Goal: Task Accomplishment & Management: Manage account settings

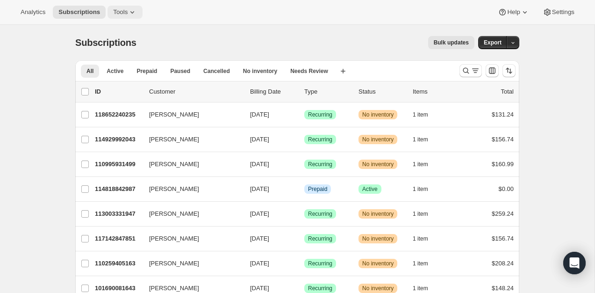
click at [126, 14] on span "Tools" at bounding box center [120, 11] width 14 height 7
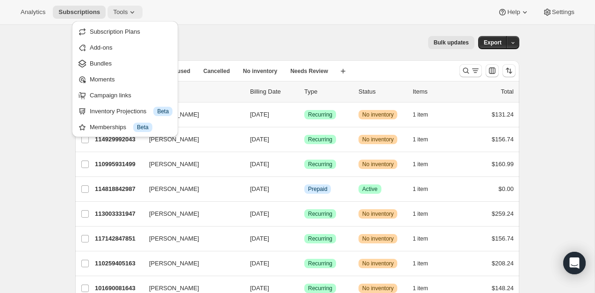
click at [126, 15] on span "Tools" at bounding box center [120, 11] width 14 height 7
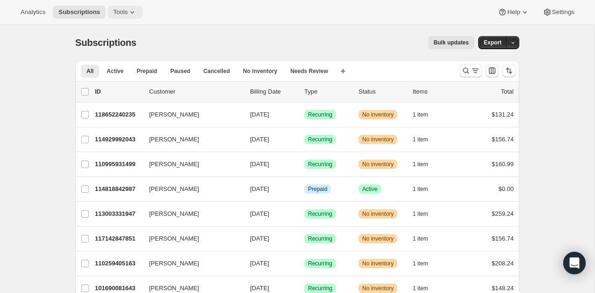
click at [125, 9] on span "Tools" at bounding box center [120, 11] width 14 height 7
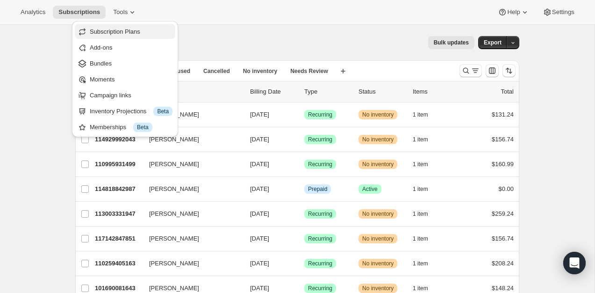
click at [124, 32] on span "Subscription Plans" at bounding box center [115, 31] width 51 height 7
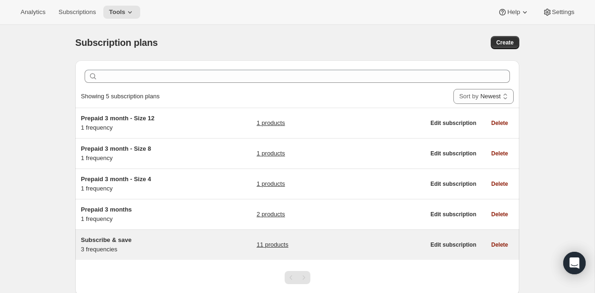
click at [119, 238] on span "Subscribe & save" at bounding box center [106, 239] width 51 height 7
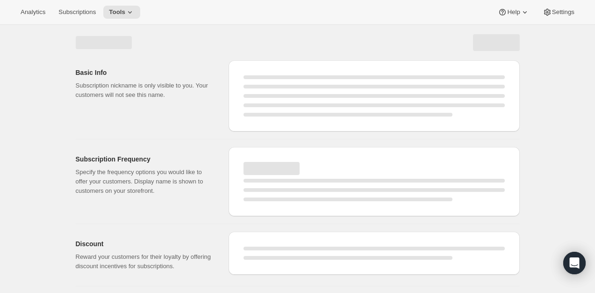
select select "WEEK"
select select "MONTH"
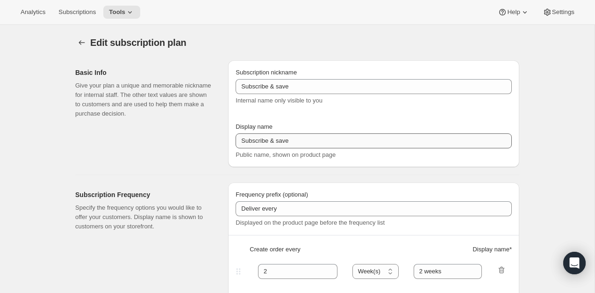
type input "Subscribe & Save: 5% off your first box, 15% off the rest. Because smart tastes…"
type input "4"
type input "4 weeks"
type input "6"
select select "WEEK"
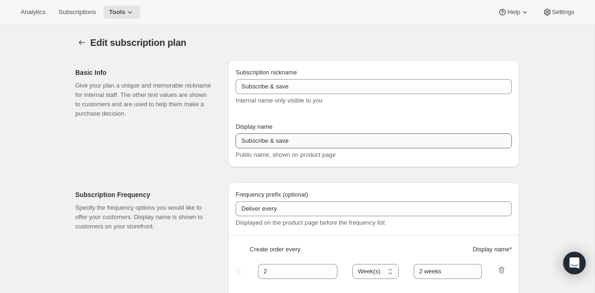
type input "6 weeks"
select select "WEEK"
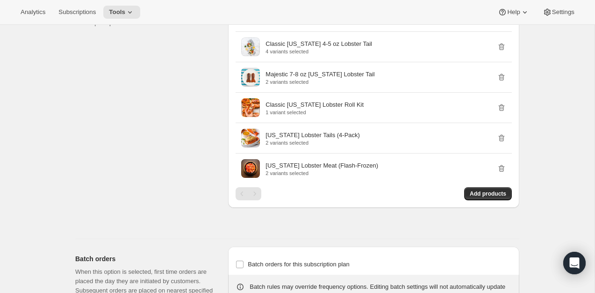
scroll to position [742, 0]
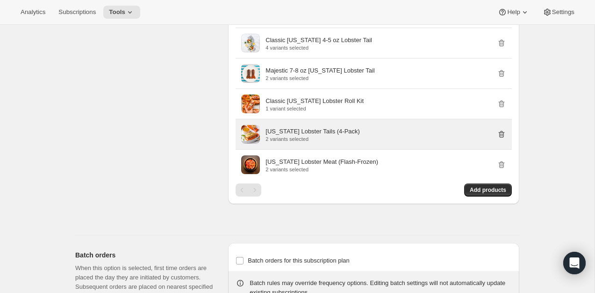
click at [502, 139] on icon "button" at bounding box center [501, 134] width 9 height 9
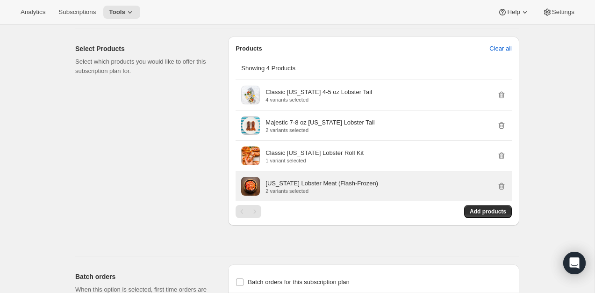
scroll to position [689, 0]
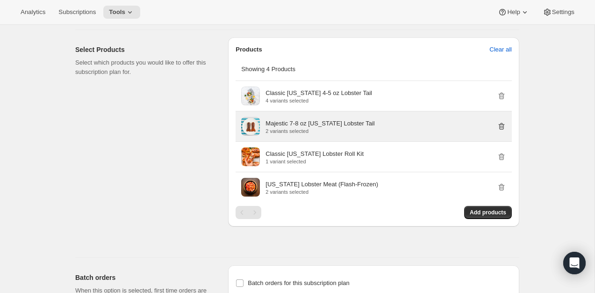
click at [505, 130] on icon "button" at bounding box center [502, 126] width 6 height 7
